Goal: Information Seeking & Learning: Learn about a topic

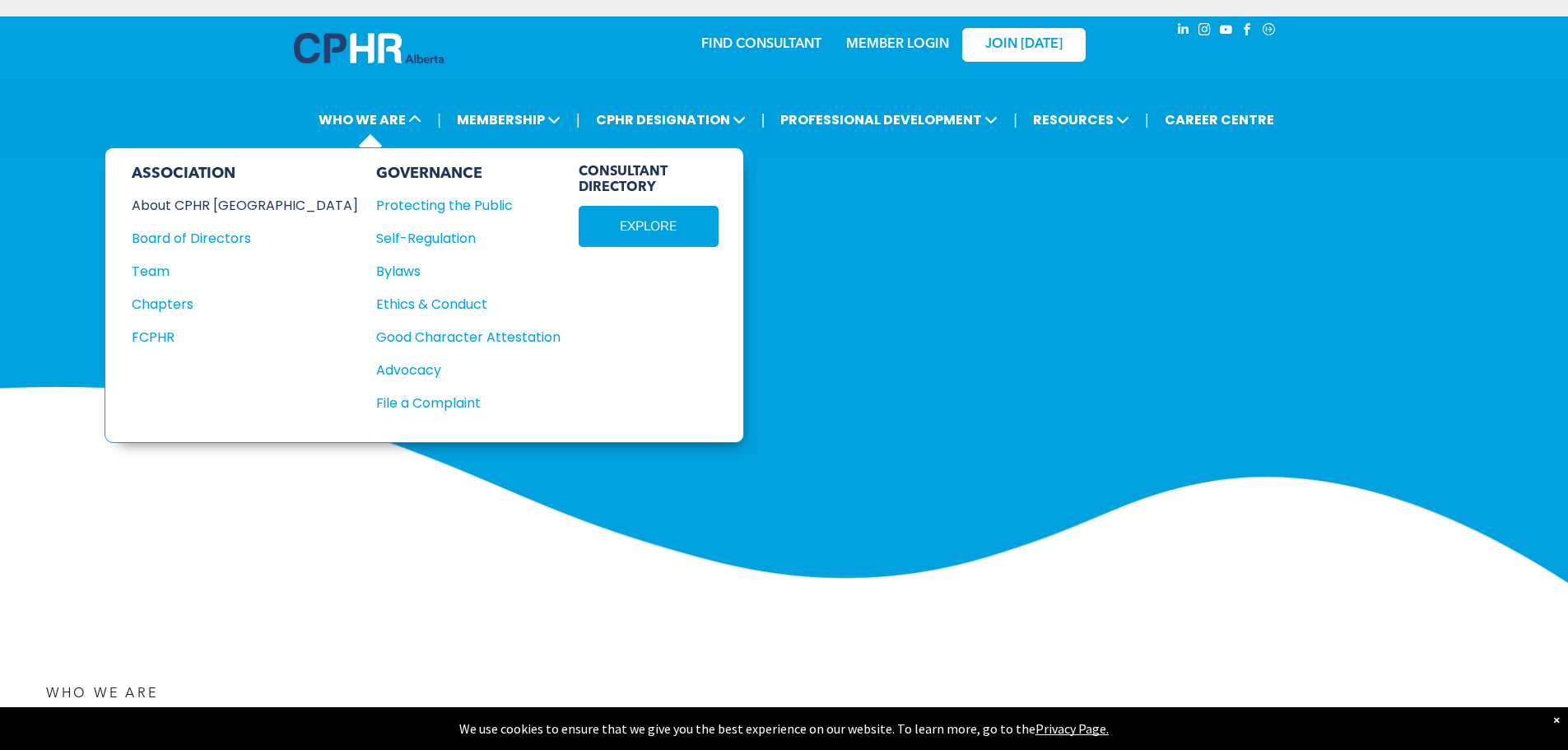
click at [226, 214] on div "About CPHR Alberta" at bounding box center [234, 205] width 204 height 20
